Goal: Task Accomplishment & Management: Use online tool/utility

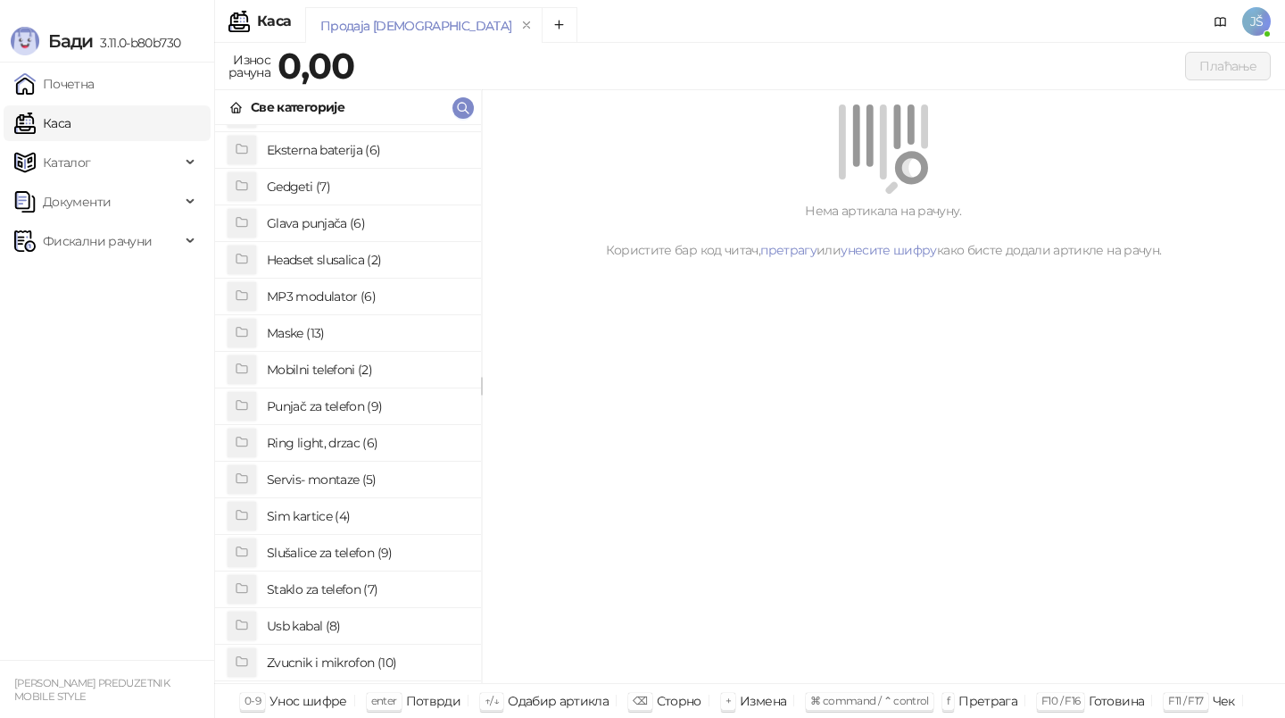
scroll to position [137, 0]
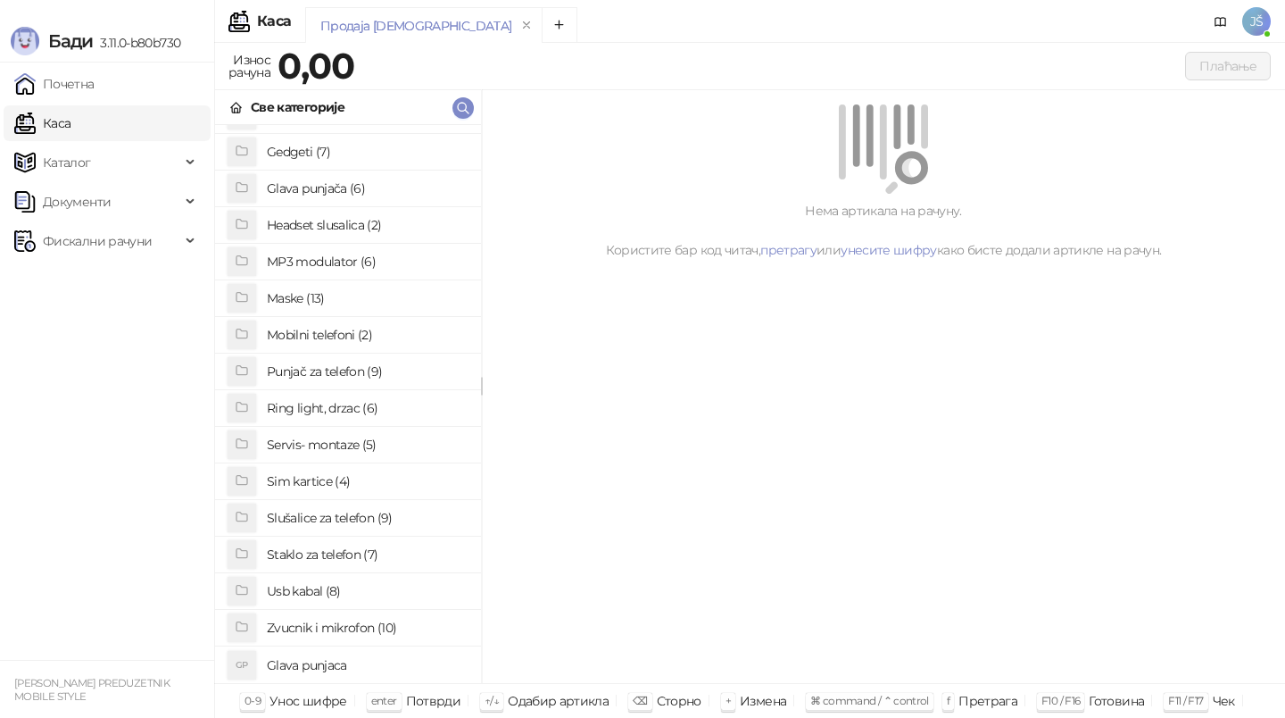
click at [334, 519] on h4 "Slušalice za telefon (9)" at bounding box center [367, 517] width 200 height 29
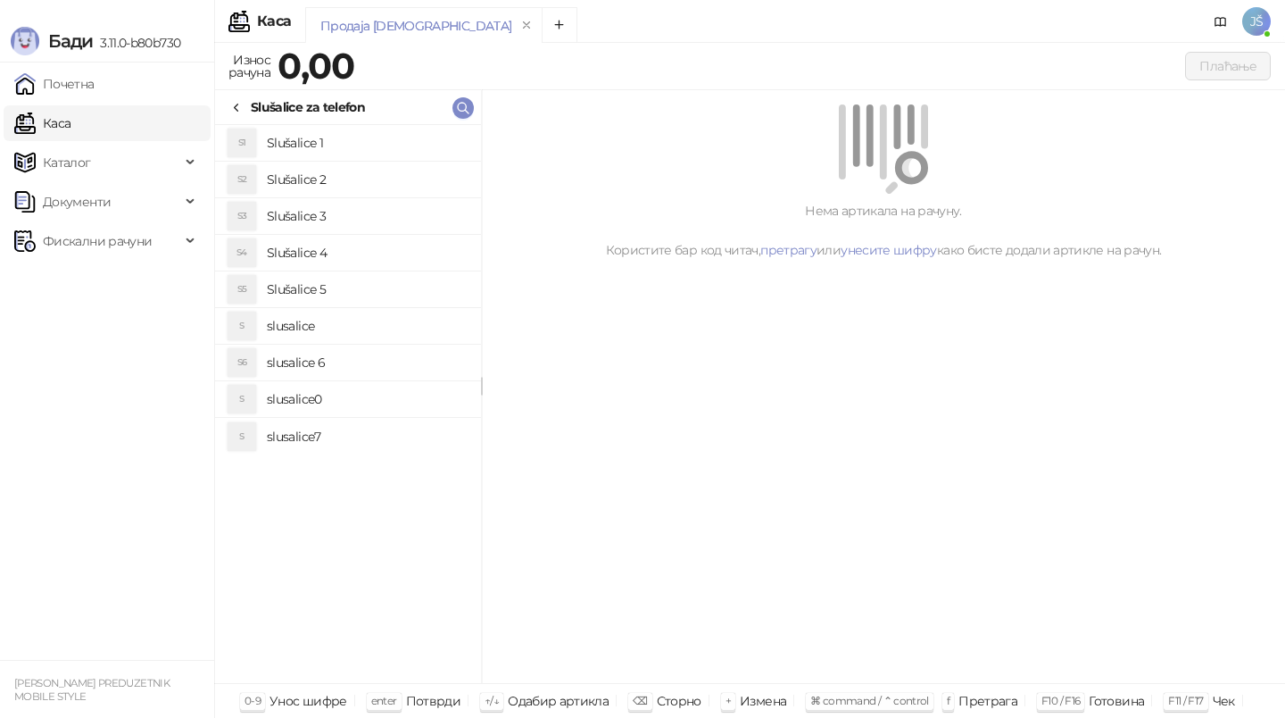
click at [375, 246] on h4 "Slušalice 4" at bounding box center [367, 252] width 200 height 29
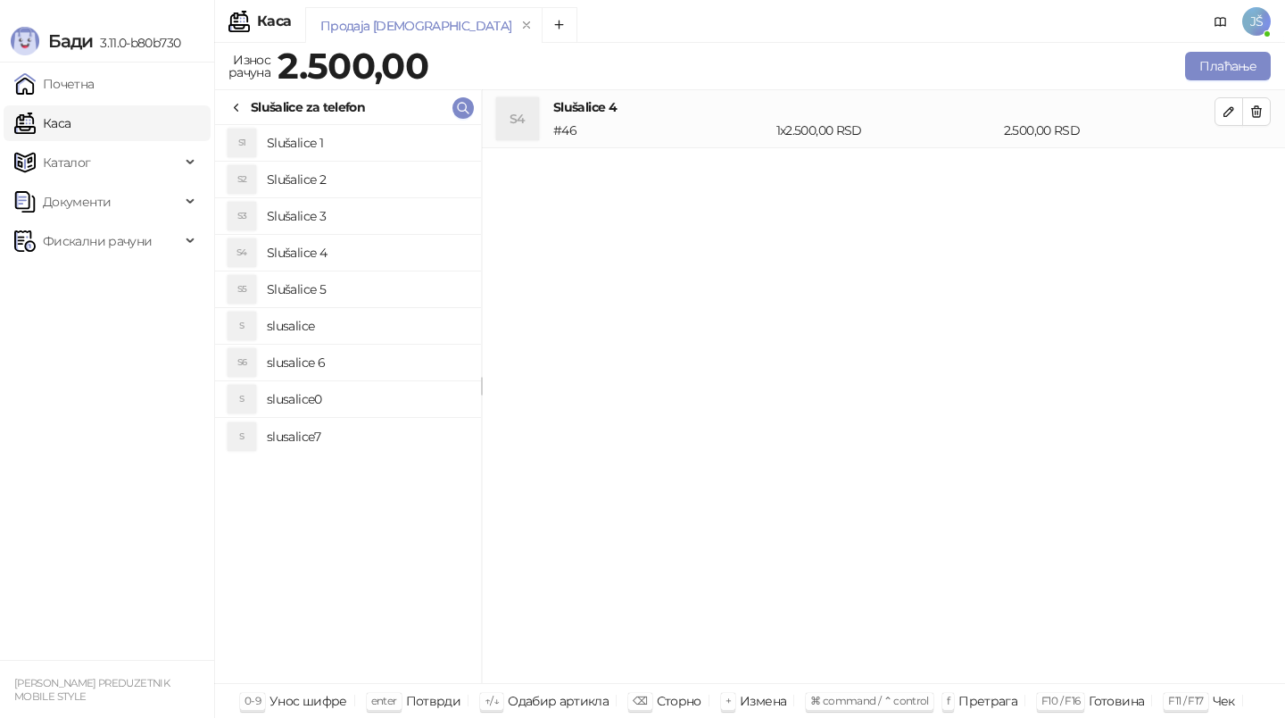
click at [391, 208] on h4 "Slušalice 3" at bounding box center [367, 216] width 200 height 29
click at [1268, 106] on button "button" at bounding box center [1256, 111] width 29 height 29
click at [1236, 78] on button "Плаћање" at bounding box center [1228, 66] width 86 height 29
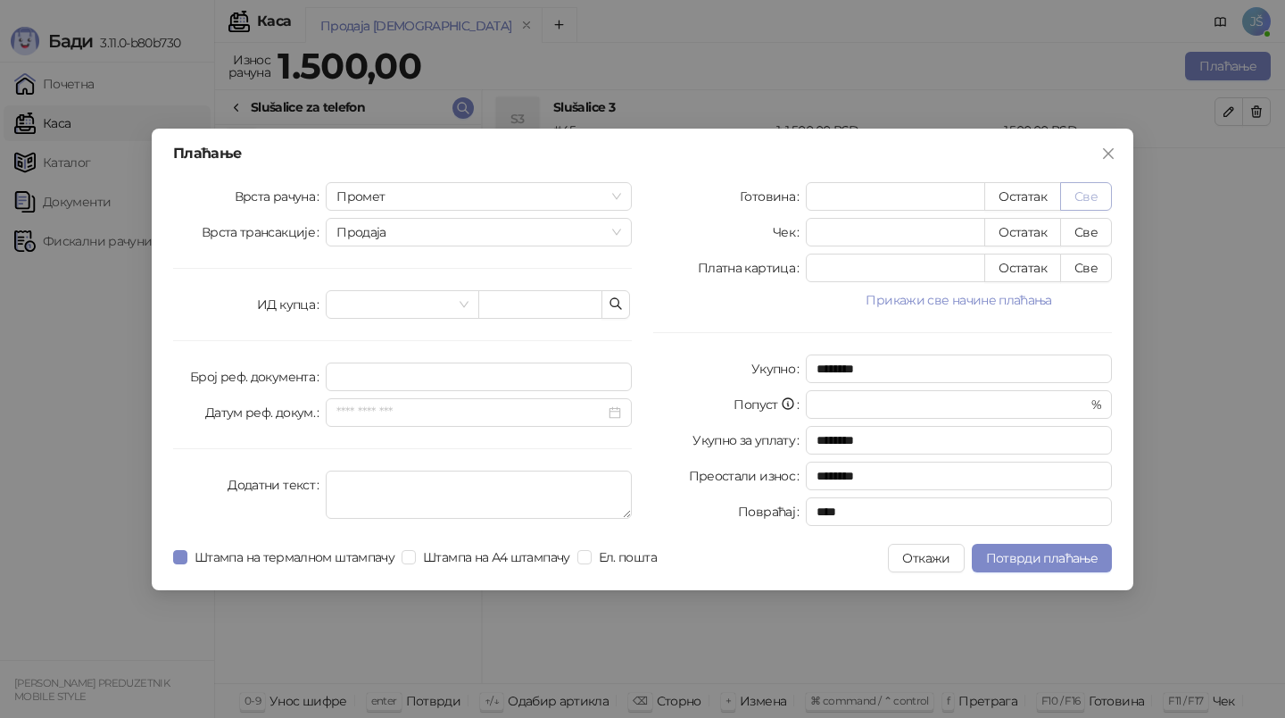
click at [1090, 205] on button "Све" at bounding box center [1086, 196] width 52 height 29
type input "****"
click at [1040, 555] on span "Потврди плаћање" at bounding box center [1042, 558] width 112 height 16
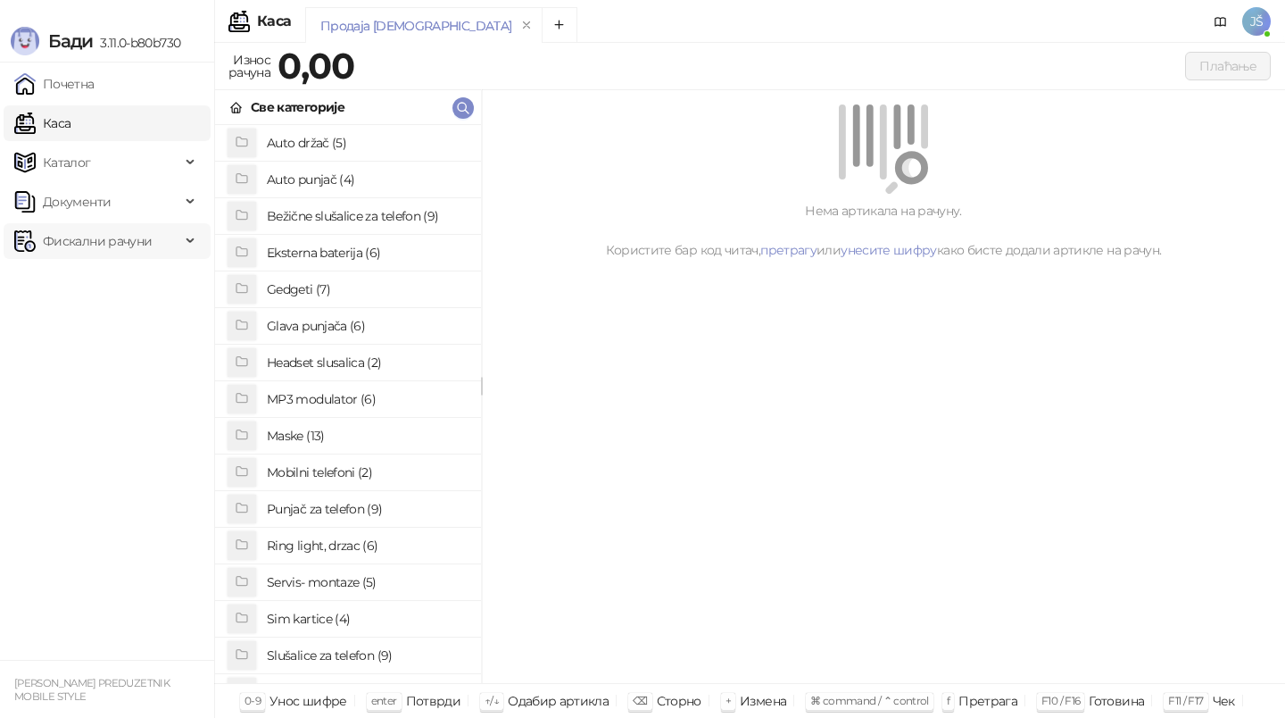
click at [88, 249] on span "Фискални рачуни" at bounding box center [97, 241] width 109 height 36
click at [116, 322] on link "По данима" at bounding box center [68, 320] width 95 height 36
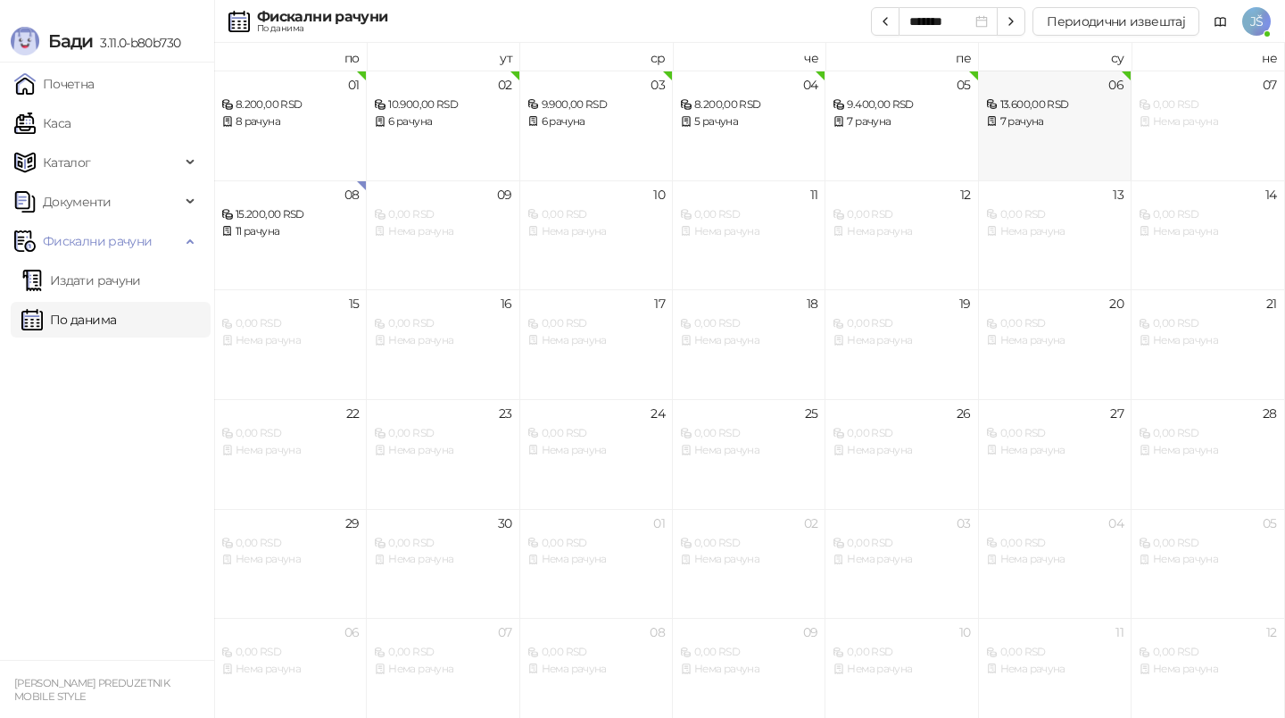
click at [1069, 121] on div "7 рачуна" at bounding box center [1054, 121] width 137 height 17
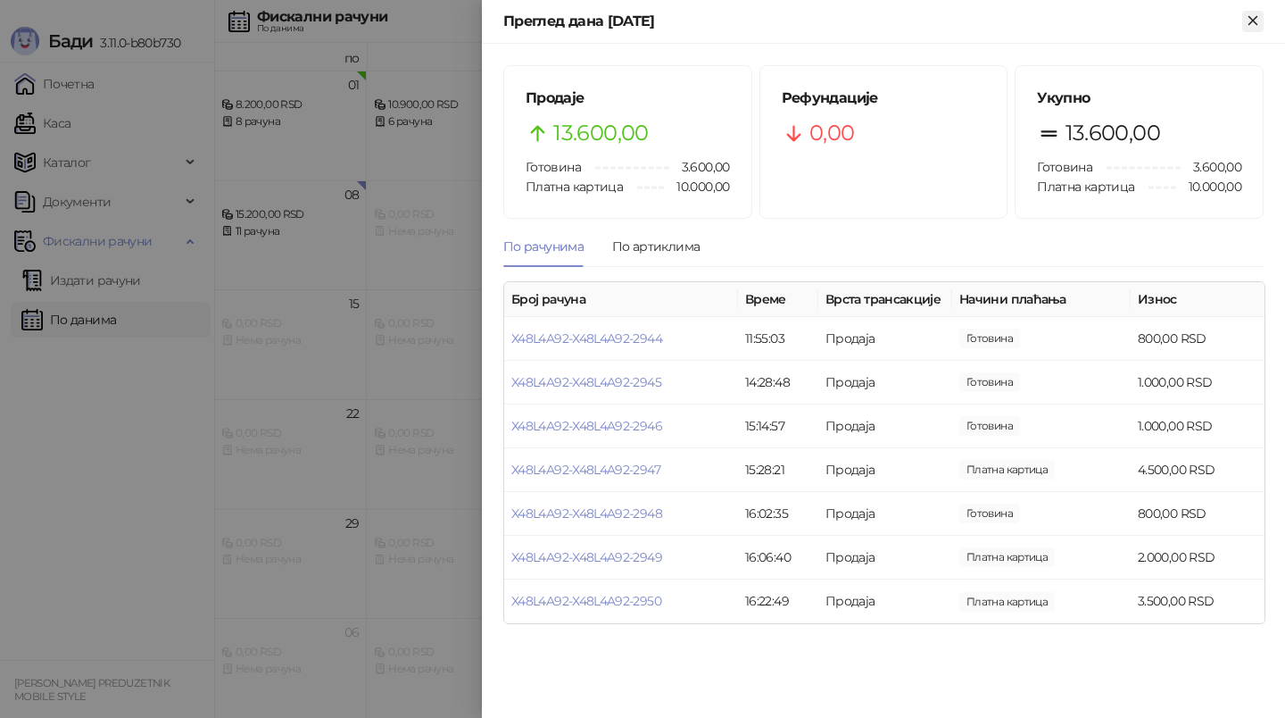
click at [1257, 17] on icon "Close" at bounding box center [1253, 20] width 8 height 8
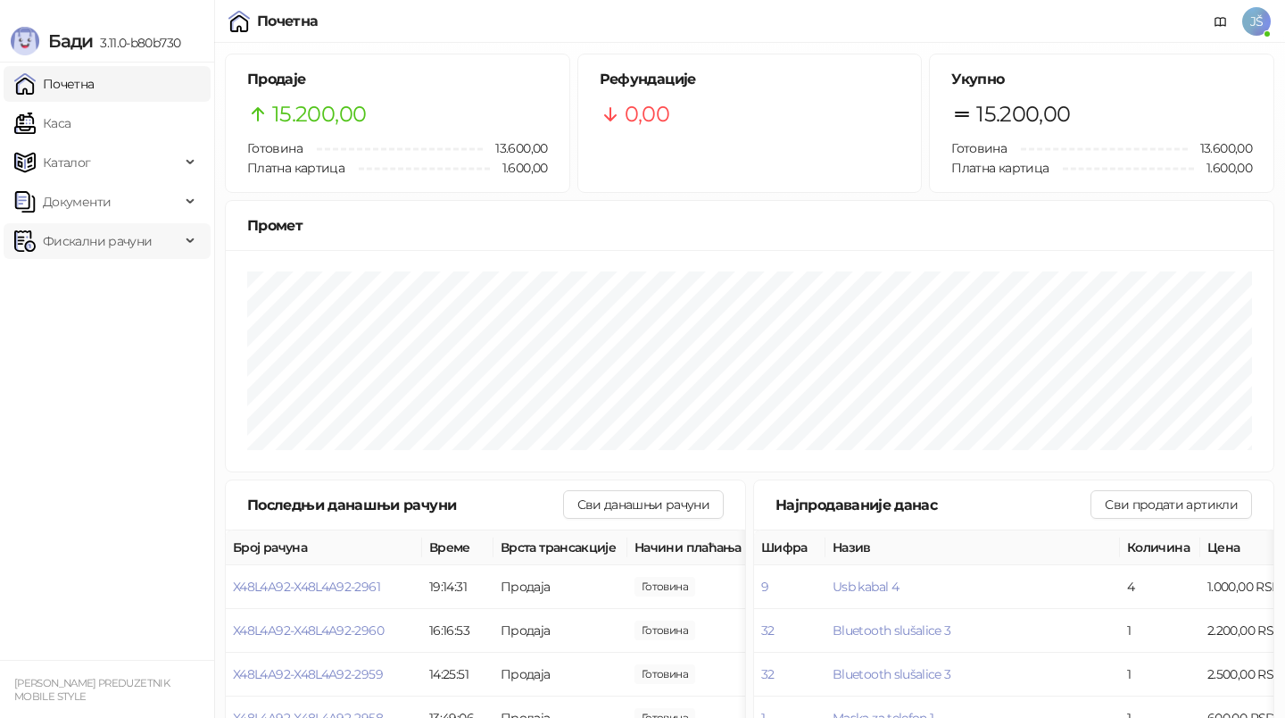
click at [104, 237] on span "Фискални рачуни" at bounding box center [97, 241] width 109 height 36
click at [114, 314] on link "По данима" at bounding box center [68, 320] width 95 height 36
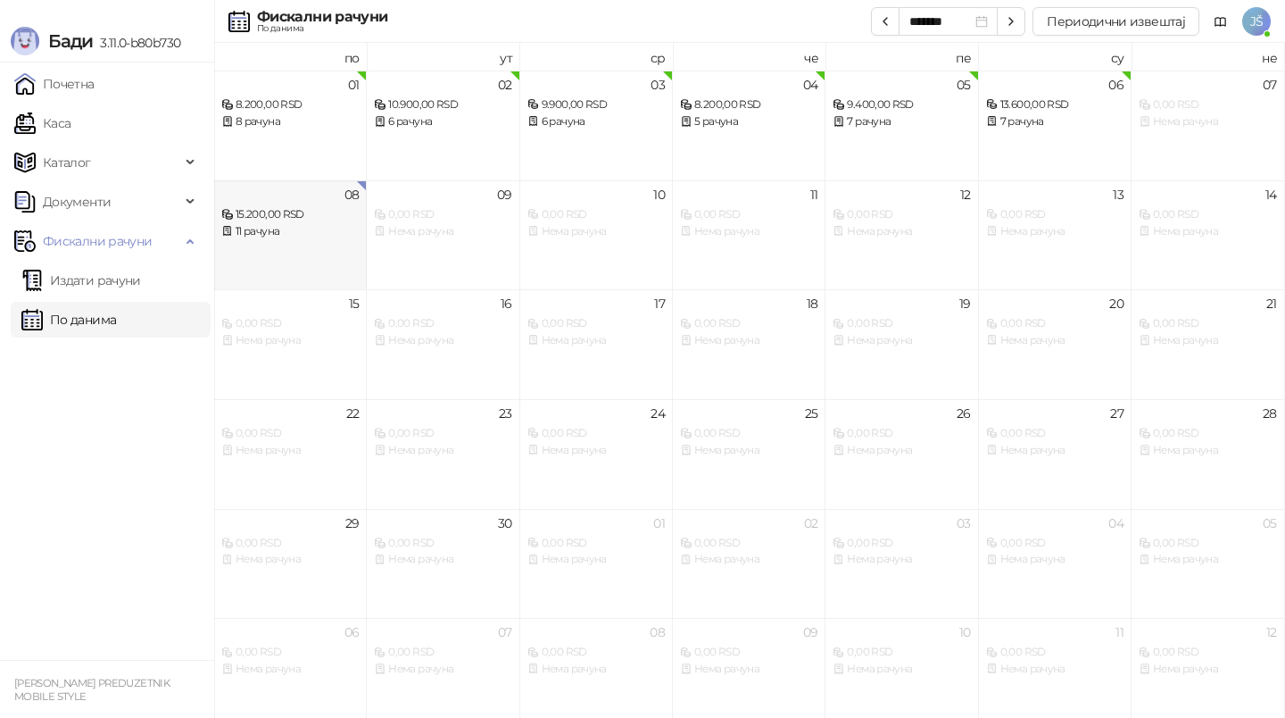
click at [346, 240] on div "08 15.200,00 RSD 11 рачуна" at bounding box center [290, 235] width 153 height 110
